Goal: Go to known website: Go to known website

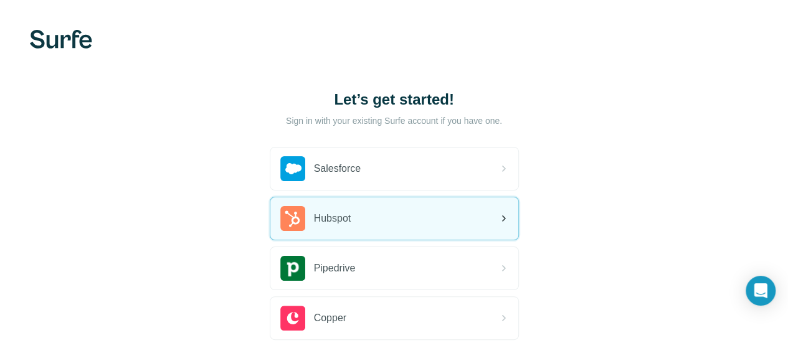
click at [271, 213] on div "Hubspot" at bounding box center [395, 219] width 248 height 42
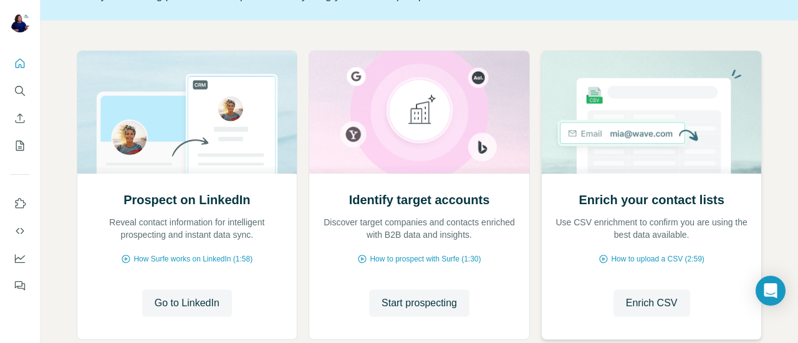
scroll to position [125, 0]
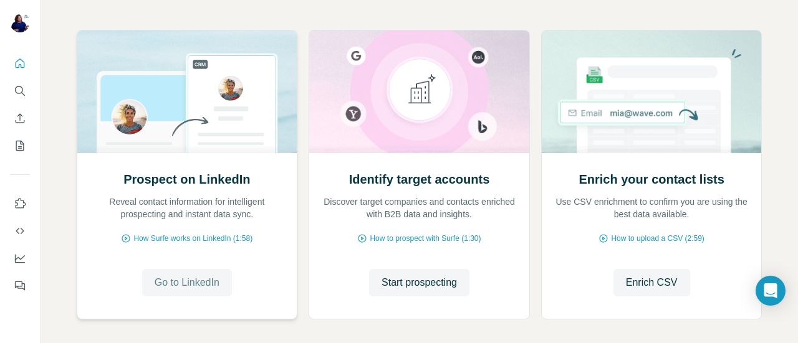
click at [182, 285] on span "Go to LinkedIn" at bounding box center [187, 283] width 65 height 15
